Goal: Task Accomplishment & Management: Manage account settings

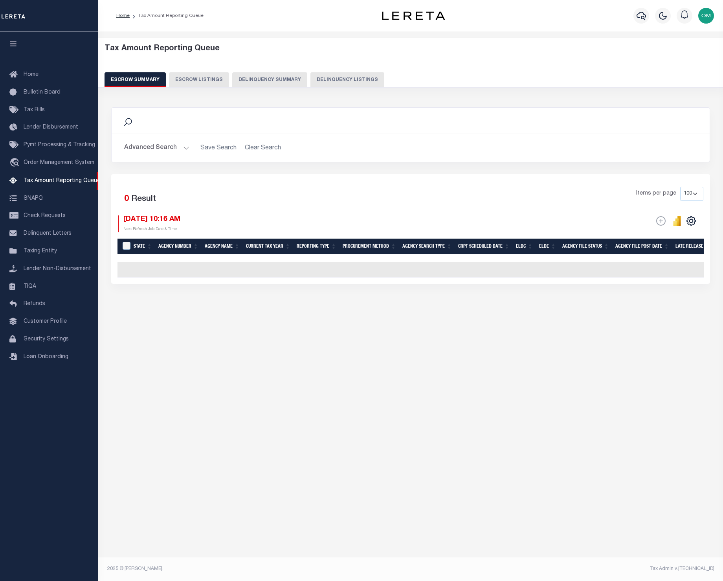
select select "100"
click at [53, 158] on link "travel_explore Order Management System" at bounding box center [49, 163] width 98 height 18
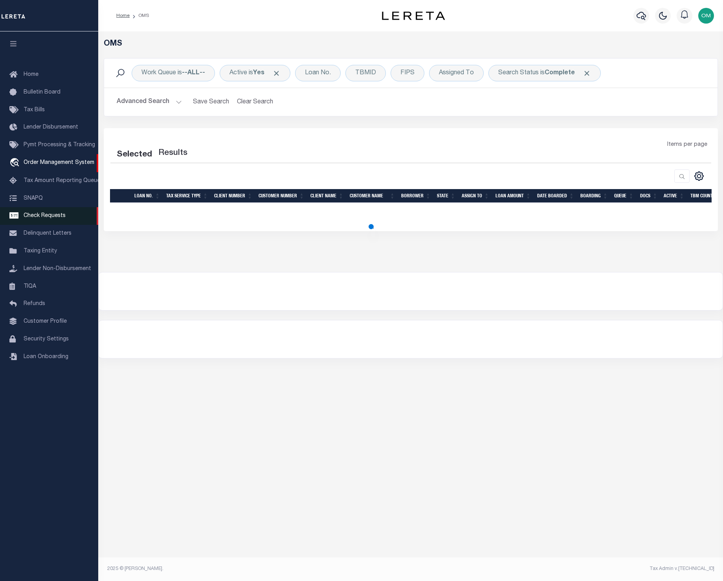
select select "200"
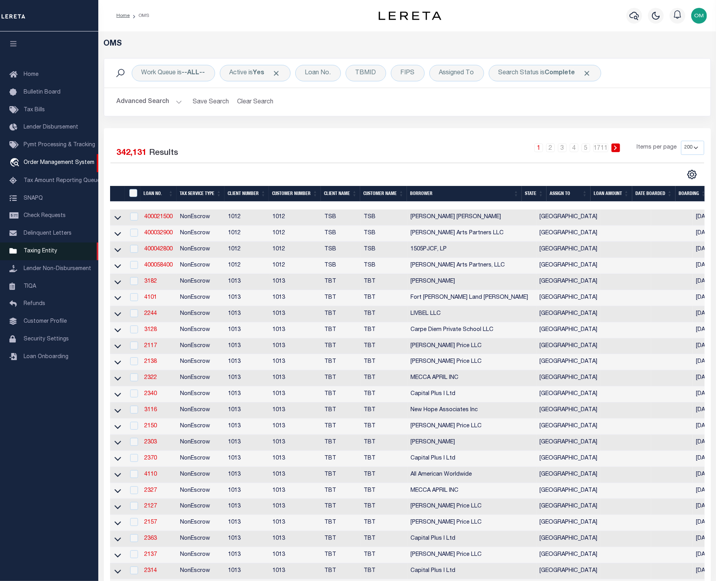
click at [47, 254] on span "Taxing Entity" at bounding box center [40, 251] width 33 height 6
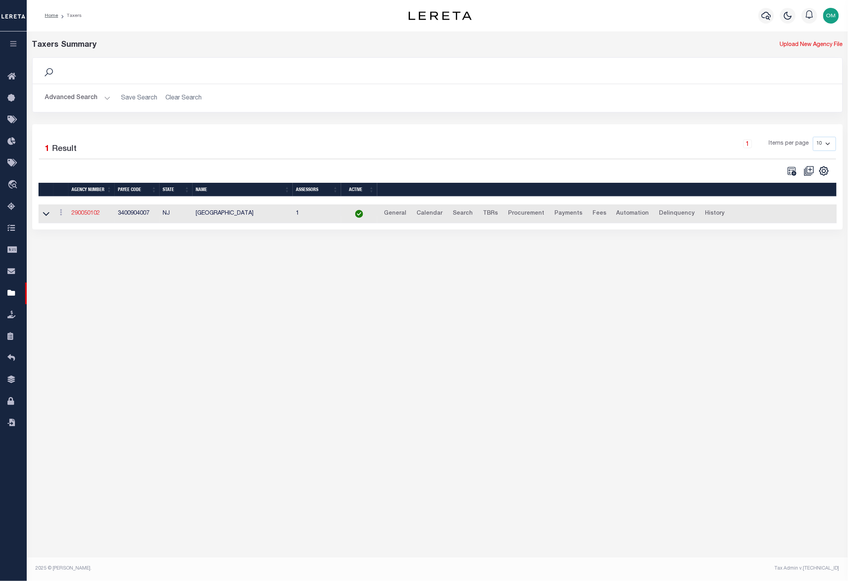
click at [85, 213] on link "290050102" at bounding box center [86, 214] width 28 height 6
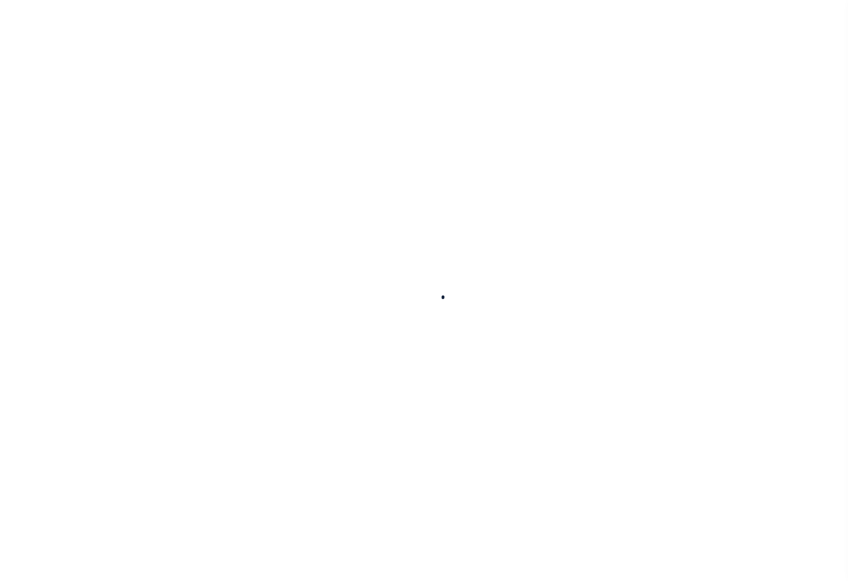
select select
checkbox input "false"
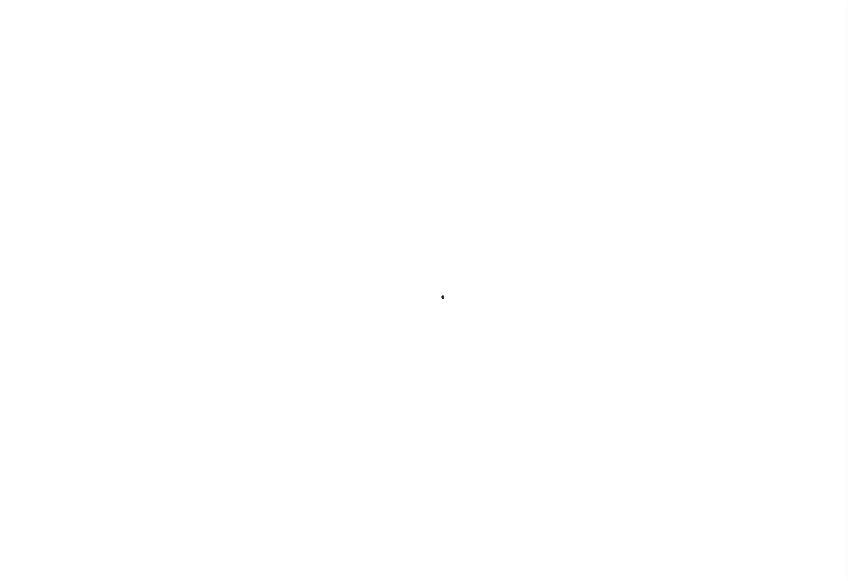
checkbox input "false"
type input "3400904007"
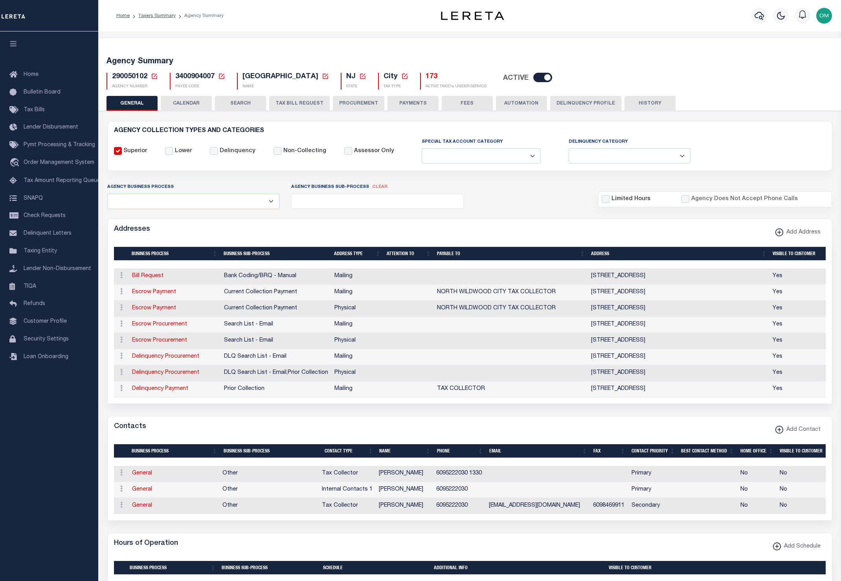
click at [194, 103] on button "CALENDAR" at bounding box center [186, 103] width 51 height 15
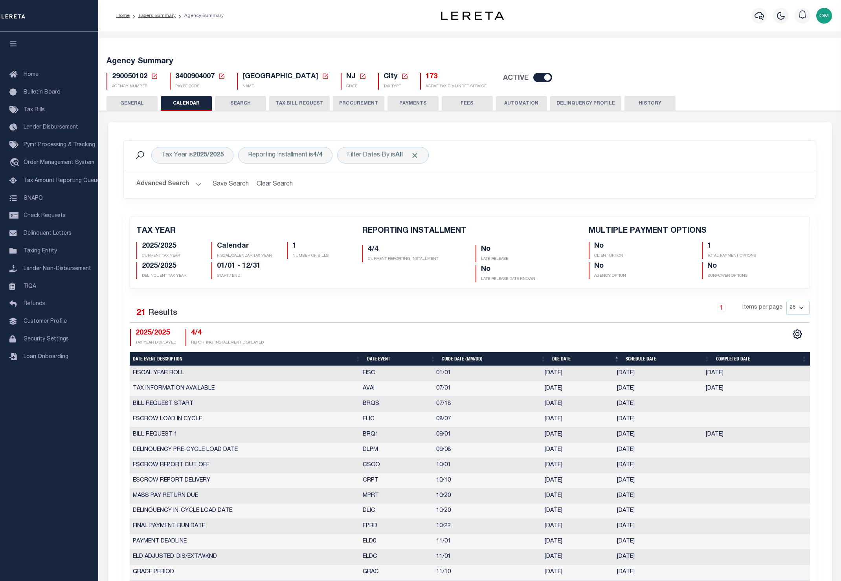
checkbox input "false"
type input "1"
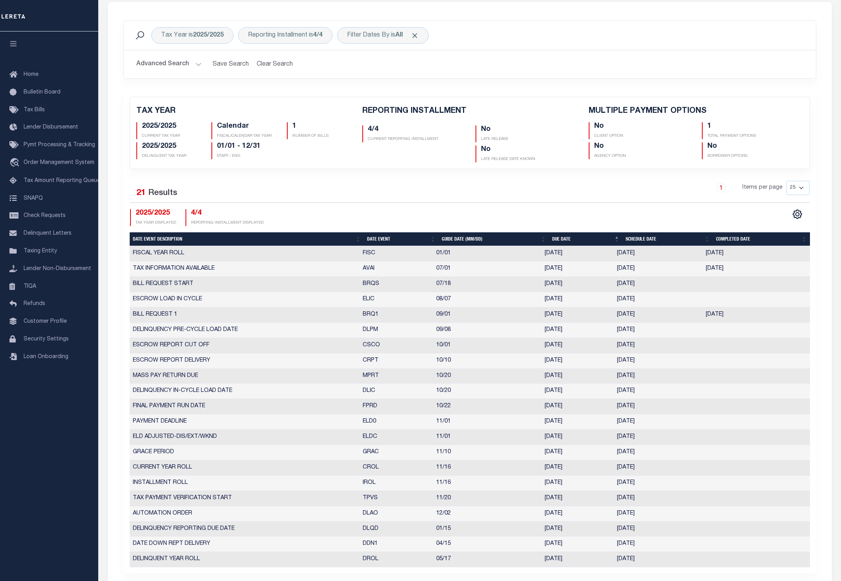
scroll to position [147, 0]
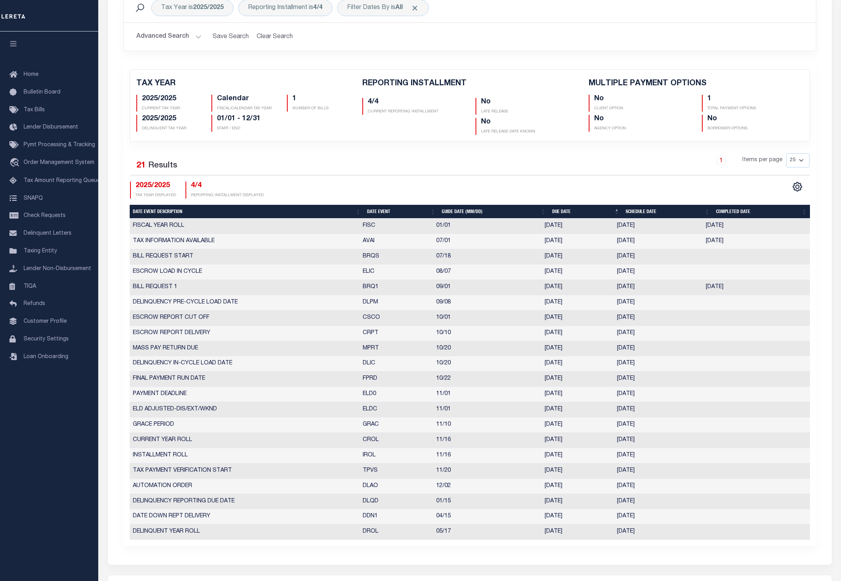
click at [609, 184] on div "CSV Export Selected Print Show Filter Show Search Columns 5: Date Event Descrip…" at bounding box center [640, 190] width 340 height 17
click at [516, 172] on div "1 Items per page 25 50 125 150 175 200" at bounding box center [556, 163] width 507 height 20
click at [516, 180] on div "Selected 21 Results 1 Items per page 25 50 125 150 175 200 2025/2025 TAX YEAR D…" at bounding box center [470, 175] width 692 height 45
click at [541, 176] on div "Selected 21 Results 1 Items per page 25 50 125 150 175 200" at bounding box center [470, 164] width 680 height 22
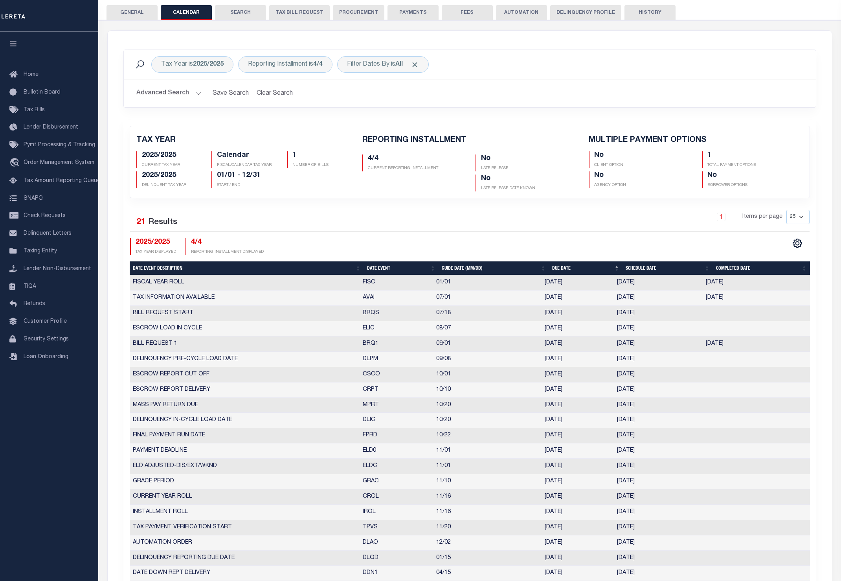
scroll to position [0, 0]
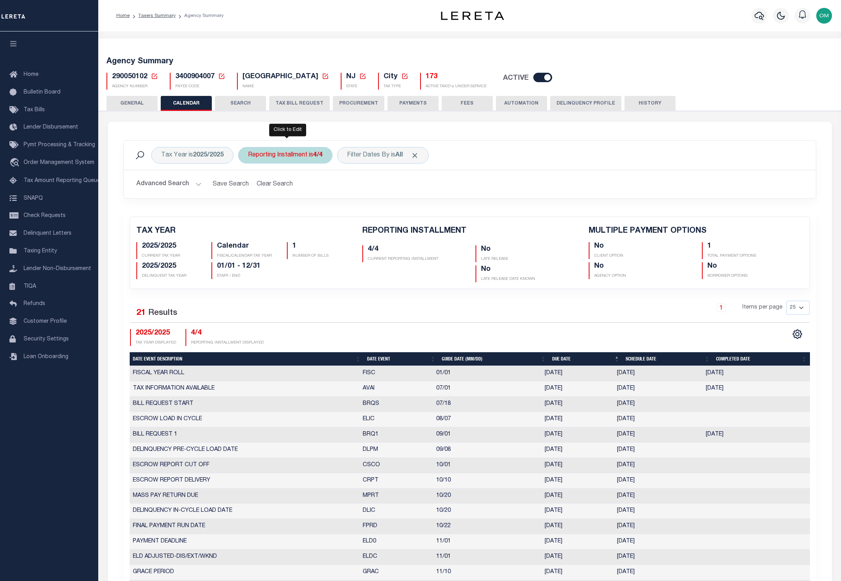
click at [306, 158] on div "Reporting Installment is 4/4" at bounding box center [285, 155] width 94 height 17
click at [318, 194] on select "1/4 2/4 3/4 4/4" at bounding box center [306, 193] width 116 height 15
select select "3/4"
click at [249, 187] on select "1/4 2/4 3/4 4/4" at bounding box center [306, 193] width 116 height 15
click at [356, 211] on input "Apply" at bounding box center [352, 210] width 23 height 13
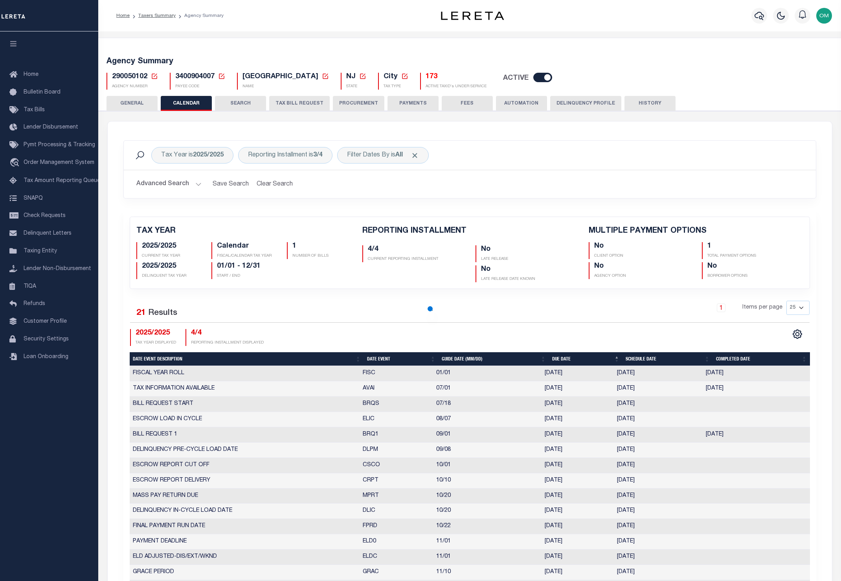
checkbox input "false"
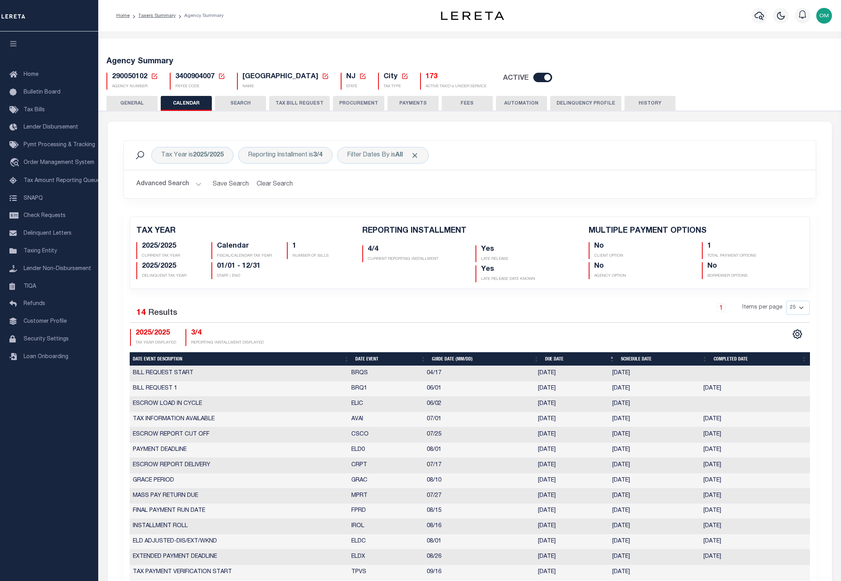
scroll to position [98, 0]
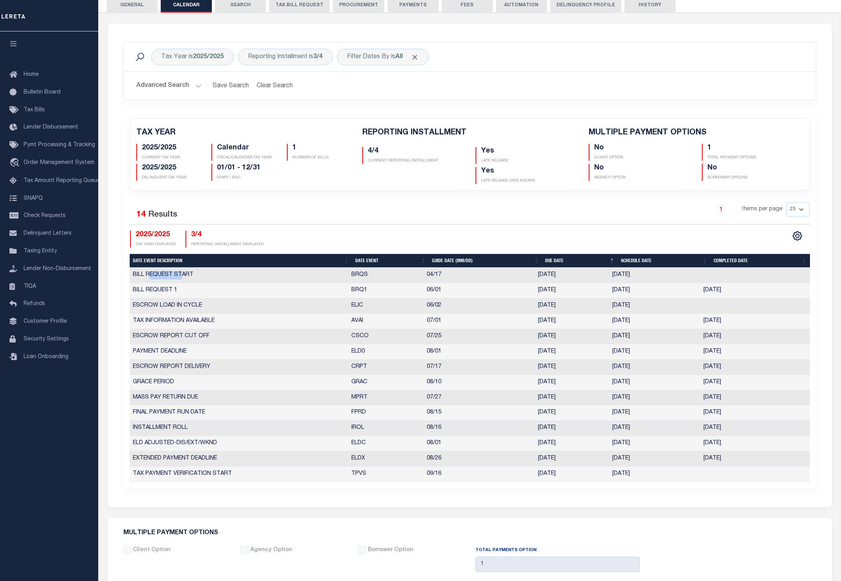
drag, startPoint x: 149, startPoint y: 276, endPoint x: 181, endPoint y: 275, distance: 32.2
click at [181, 275] on td "BILL REQUEST START" at bounding box center [239, 275] width 219 height 15
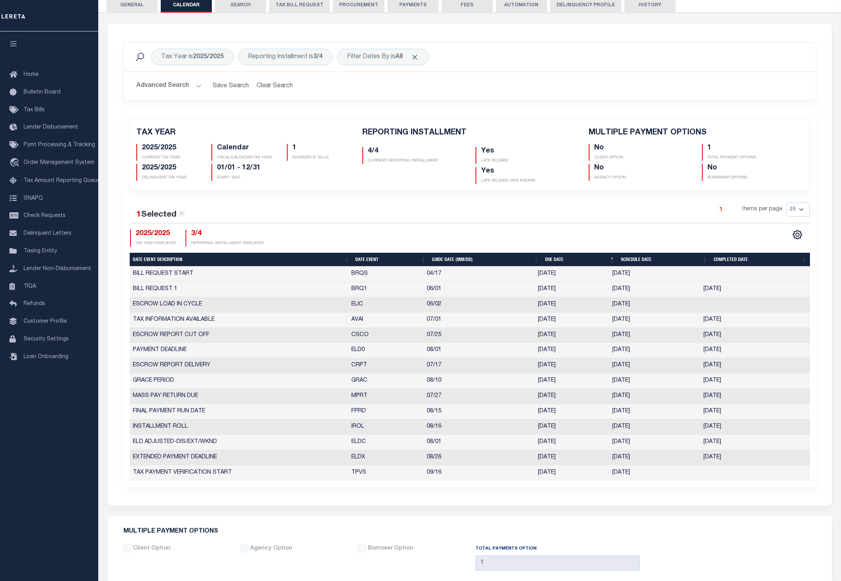
click at [52, 562] on div "Home Bulletin Board Tax Bills Lender Disbursement Pymt Processing & Tracking tr…" at bounding box center [49, 306] width 98 height 550
